Goal: Task Accomplishment & Management: Use online tool/utility

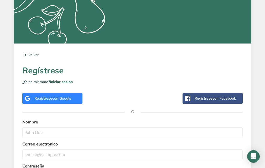
scroll to position [156, 0]
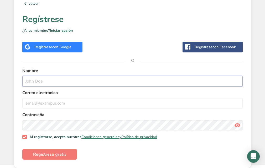
click at [43, 82] on input "text" at bounding box center [132, 81] width 220 height 10
type input "[PERSON_NAME]"
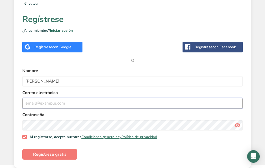
click at [40, 103] on input "email" at bounding box center [132, 103] width 220 height 10
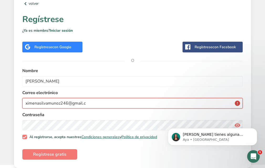
scroll to position [0, 0]
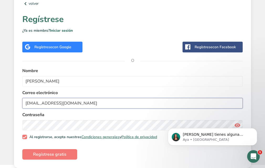
type input "[EMAIL_ADDRESS][DOMAIN_NAME]"
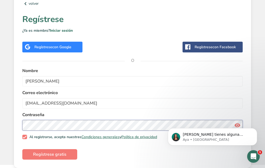
click at [22, 149] on button "Regístrese gratis" at bounding box center [49, 154] width 55 height 10
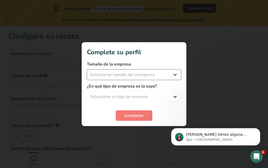
click at [149, 76] on select "Seleccionar tamaño de la empresa Menos de 10 empleados De 10 a 50 empleados De …" at bounding box center [134, 74] width 94 height 10
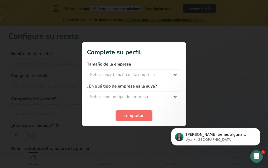
click at [144, 121] on button "completar" at bounding box center [134, 115] width 37 height 10
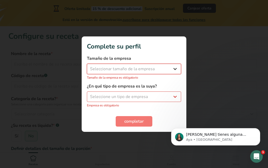
click at [152, 69] on select "Seleccionar tamaño de la empresa Menos de 10 empleados De 10 a 50 empleados De …" at bounding box center [134, 69] width 94 height 10
select select "1"
click at [87, 66] on select "Seleccionar tamaño de la empresa Menos de 10 empleados De 10 a 50 empleados De …" at bounding box center [134, 69] width 94 height 10
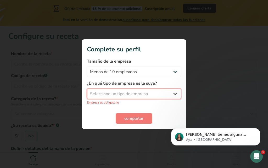
click at [136, 96] on select "Seleccione un tipo de empresa Fabricante de alimentos envasados Restaurante y c…" at bounding box center [134, 94] width 94 height 10
select select "5"
click at [87, 91] on select "Seleccione un tipo de empresa Fabricante de alimentos envasados Restaurante y c…" at bounding box center [134, 94] width 94 height 10
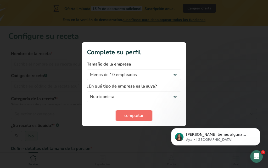
click at [135, 116] on span "completar" at bounding box center [134, 115] width 19 height 6
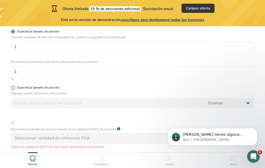
scroll to position [157, 0]
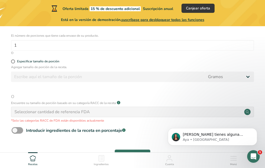
click at [97, 109] on div "Seleccionar cantidad de referencia FDA" at bounding box center [132, 112] width 243 height 10
click at [90, 110] on div "Seleccionar cantidad de referencia FDA" at bounding box center [132, 112] width 243 height 10
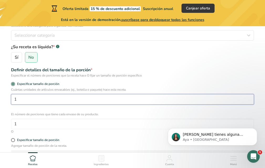
click at [67, 99] on input "1" at bounding box center [132, 99] width 243 height 10
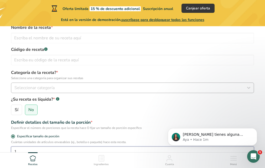
scroll to position [0, 0]
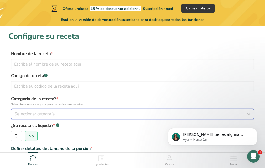
click at [74, 115] on div "Seleccionar categoría" at bounding box center [130, 114] width 233 height 6
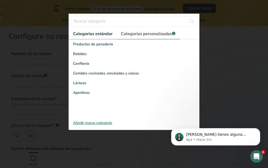
click at [145, 32] on span "Categorías personalizadas .a-a{fill:#347362;}.b-a{fill:#fff;}" at bounding box center [148, 34] width 55 height 6
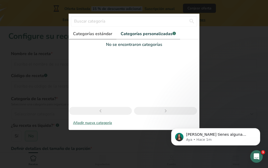
click at [100, 32] on span "Categorías estándar" at bounding box center [92, 34] width 39 height 6
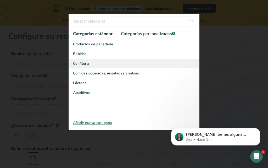
click at [93, 63] on div "Confitería" at bounding box center [134, 64] width 131 height 10
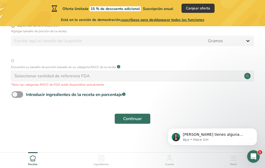
scroll to position [172, 0]
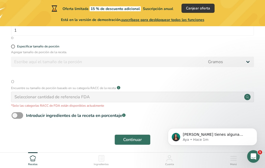
drag, startPoint x: 141, startPoint y: 147, endPoint x: 143, endPoint y: 145, distance: 3.0
click at [141, 147] on div "Continuar" at bounding box center [132, 139] width 248 height 17
click at [143, 145] on div "Continuar" at bounding box center [132, 139] width 248 height 17
click at [148, 136] on button "Continuar" at bounding box center [132, 139] width 36 height 10
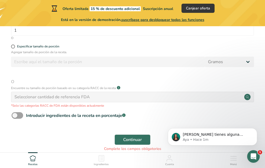
click at [103, 158] on icon at bounding box center [101, 158] width 6 height 6
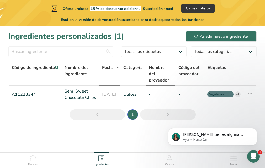
scroll to position [16, 0]
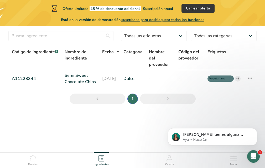
click at [172, 161] on icon at bounding box center [169, 158] width 6 height 6
